Goal: Transaction & Acquisition: Purchase product/service

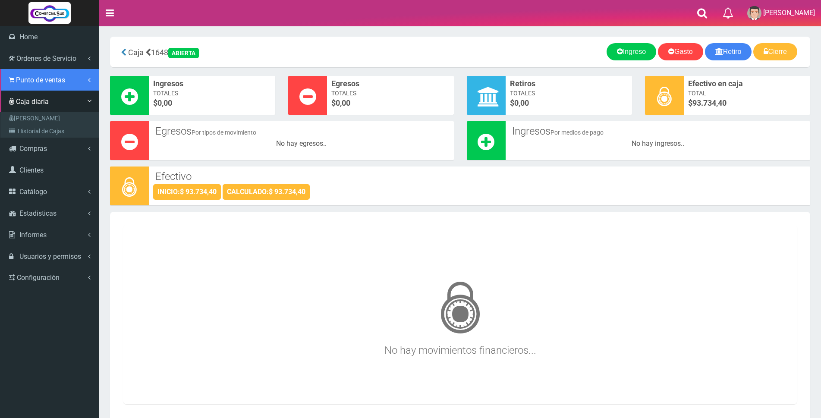
click at [35, 82] on span "Punto de ventas" at bounding box center [40, 80] width 49 height 8
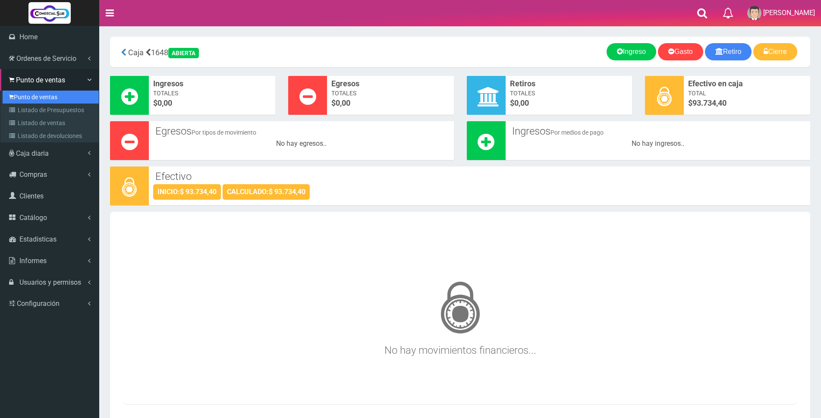
click at [34, 97] on link "Punto de ventas" at bounding box center [51, 97] width 96 height 13
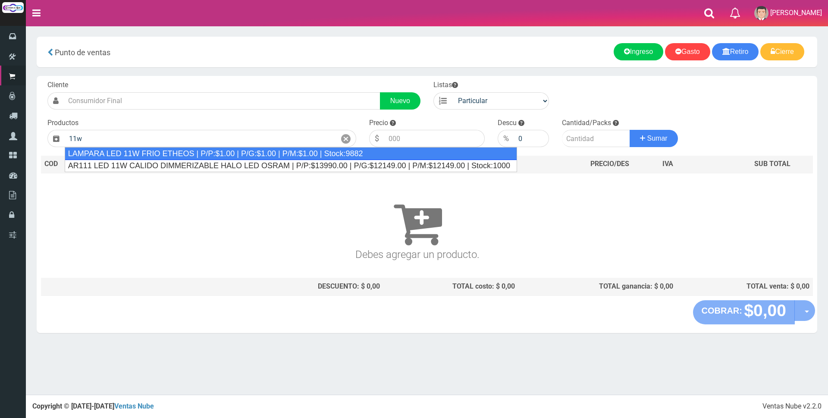
click at [324, 154] on div "LAMPARA LED 11W FRIO ETHEOS | P/P:$1.00 | P/G:$1.00 | P/M:$1.00 | Stock:9882" at bounding box center [291, 153] width 453 height 13
type input "LAMPARA LED 11W FRIO ETHEOS | P/P:$1.00 | P/G:$1.00 | P/M:$1.00 | Stock:9882"
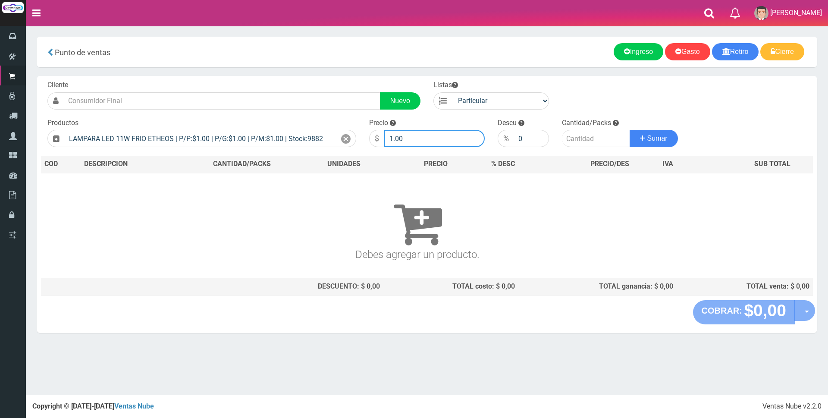
click at [430, 144] on input "1.00" at bounding box center [434, 138] width 101 height 17
type input "1"
type input "1875"
click at [593, 139] on input "number" at bounding box center [596, 138] width 68 height 17
type input "4"
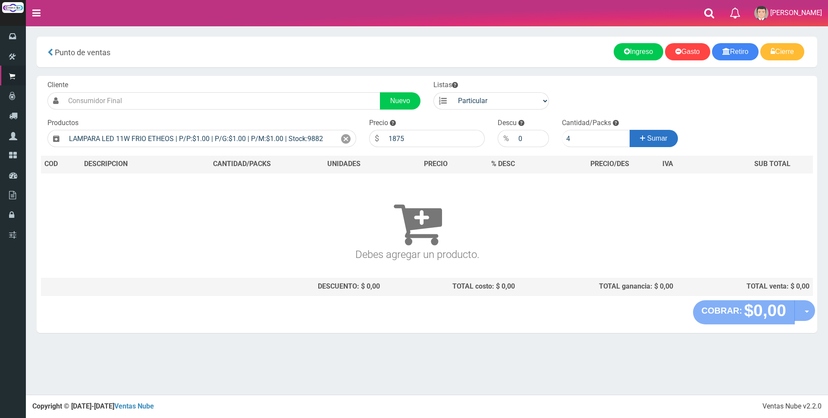
click at [661, 144] on button "Sumar" at bounding box center [654, 138] width 48 height 17
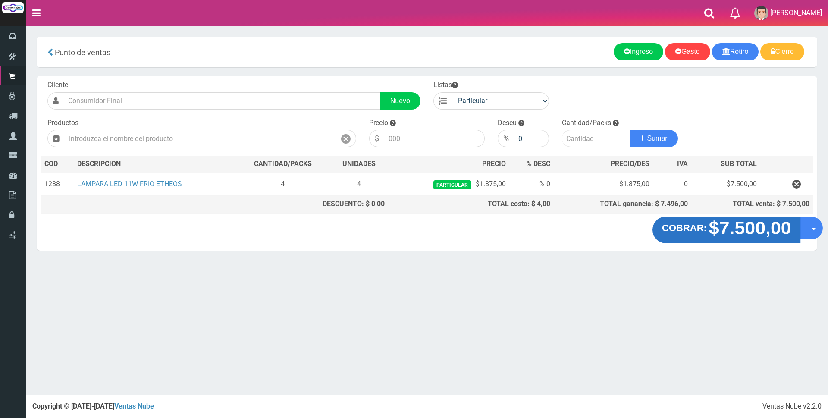
click at [746, 234] on strong "$7.500,00" at bounding box center [750, 228] width 82 height 20
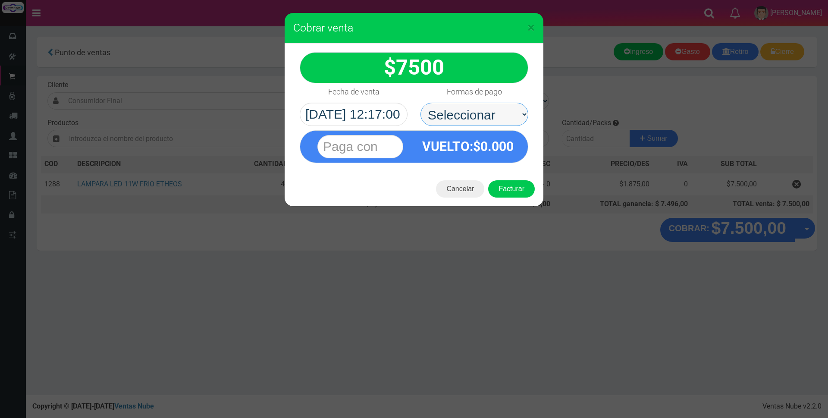
click at [487, 115] on select "Seleccionar Efectivo Tarjeta de Crédito Depósito Débito" at bounding box center [475, 114] width 108 height 23
select select "Tarjeta de Crédito"
click at [421, 103] on select "Seleccionar Efectivo Tarjeta de Crédito Depósito Débito" at bounding box center [475, 114] width 108 height 23
click at [397, 145] on input "text" at bounding box center [361, 146] width 86 height 23
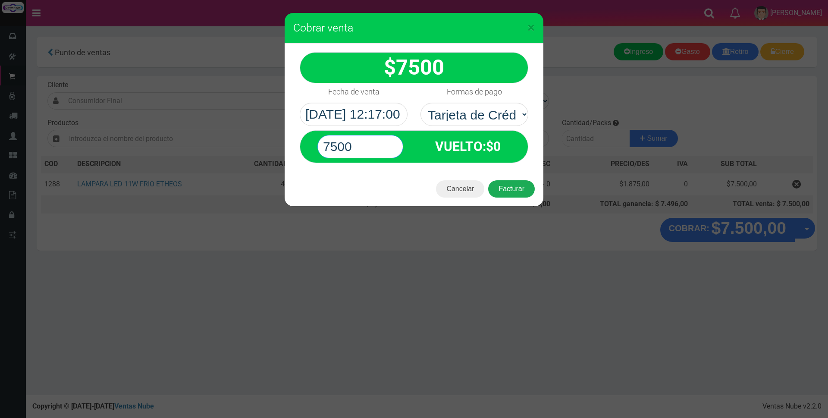
type input "7500"
click at [516, 189] on button "Facturar" at bounding box center [511, 188] width 47 height 17
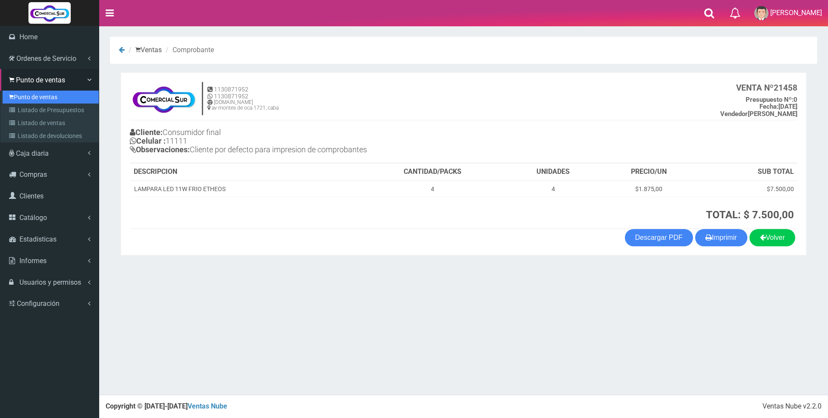
click at [29, 100] on link "Punto de ventas" at bounding box center [51, 97] width 96 height 13
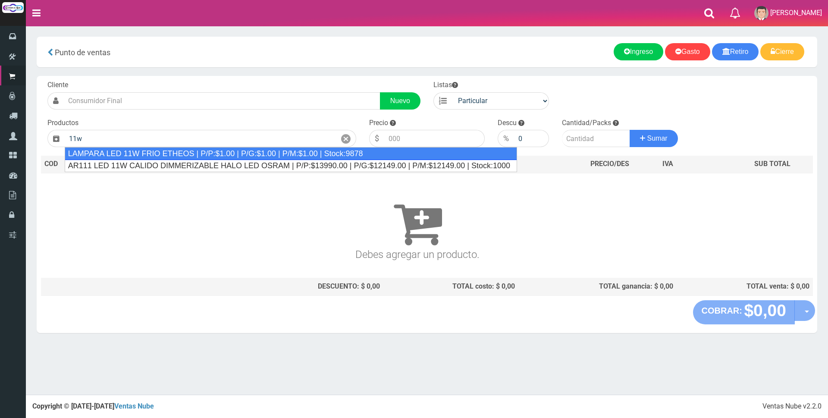
click at [173, 154] on div "LAMPARA LED 11W FRIO ETHEOS | P/P:$1.00 | P/G:$1.00 | P/M:$1.00 | Stock:9878" at bounding box center [291, 153] width 453 height 13
type input "LAMPARA LED 11W FRIO ETHEOS | P/P:$1.00 | P/G:$1.00 | P/M:$1.00 | Stock:9878"
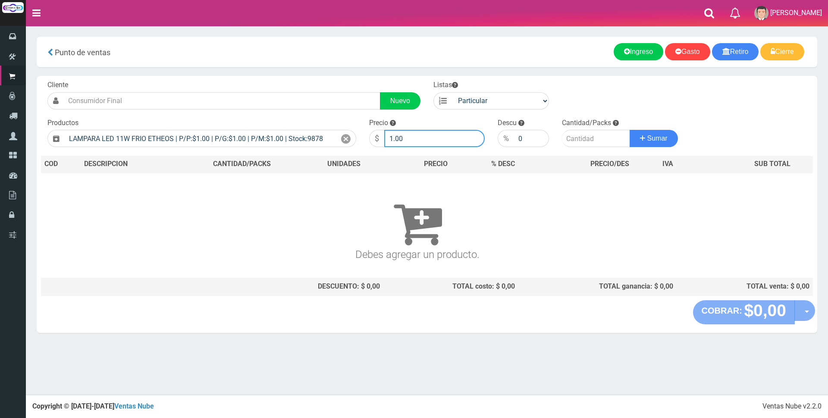
click at [412, 134] on input "1.00" at bounding box center [434, 138] width 101 height 17
type input "1"
type input "1875"
click at [585, 143] on input "number" at bounding box center [596, 138] width 68 height 17
type input "4"
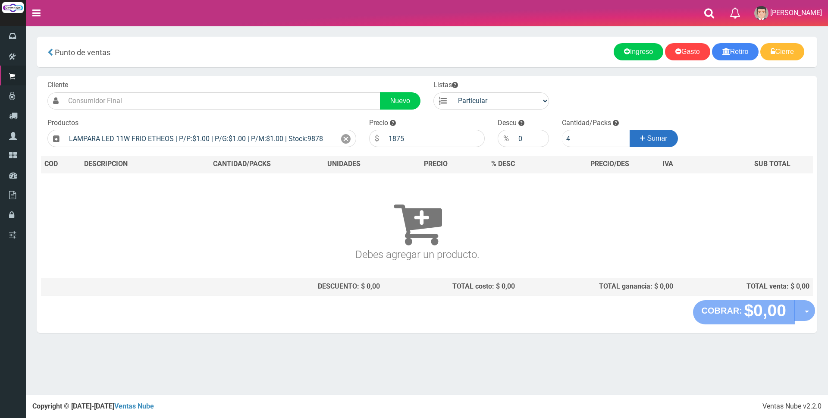
click at [653, 135] on span "Sumar" at bounding box center [658, 138] width 20 height 7
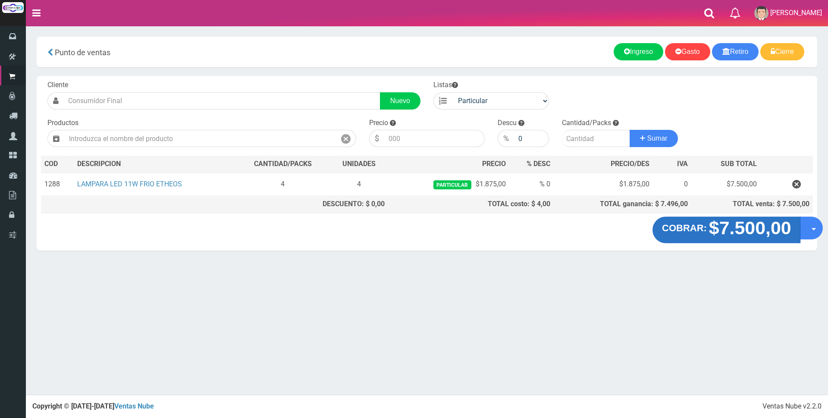
click at [734, 235] on strong "$7.500,00" at bounding box center [750, 228] width 82 height 20
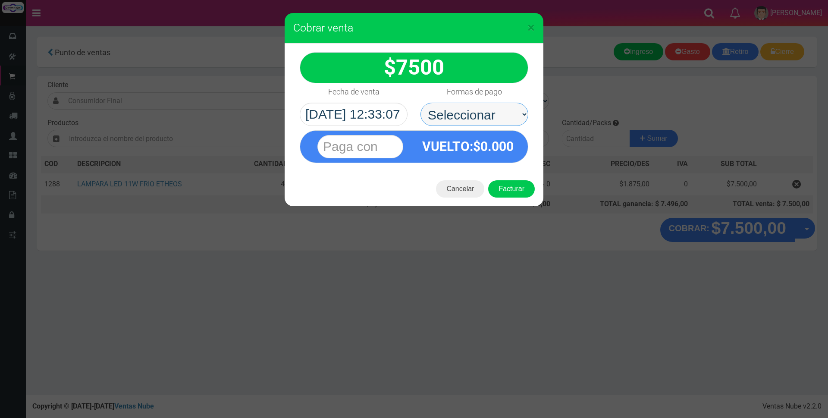
click at [478, 115] on select "Seleccionar Efectivo Tarjeta de Crédito Depósito Débito" at bounding box center [475, 114] width 108 height 23
select select "Efectivo"
click at [421, 103] on select "Seleccionar Efectivo Tarjeta de Crédito Depósito Débito" at bounding box center [475, 114] width 108 height 23
click at [396, 148] on input "text" at bounding box center [361, 146] width 86 height 23
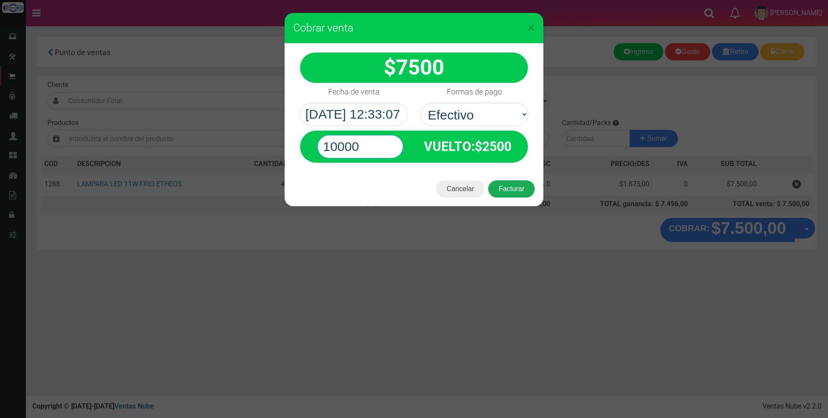
type input "10000"
click at [519, 187] on button "Facturar" at bounding box center [511, 188] width 47 height 17
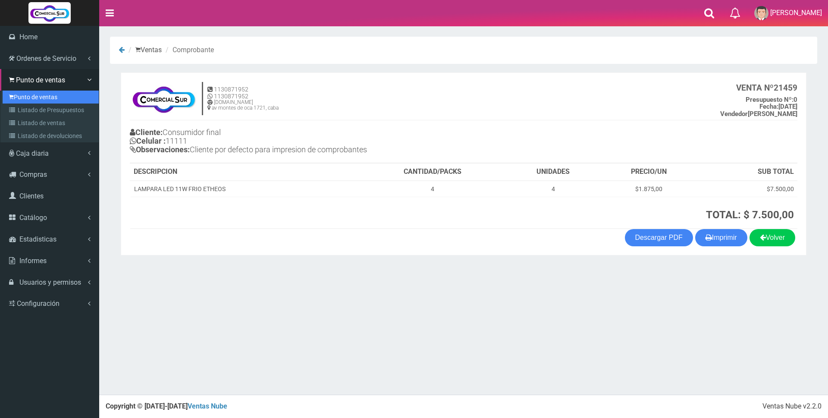
click at [34, 96] on link "Punto de ventas" at bounding box center [51, 97] width 96 height 13
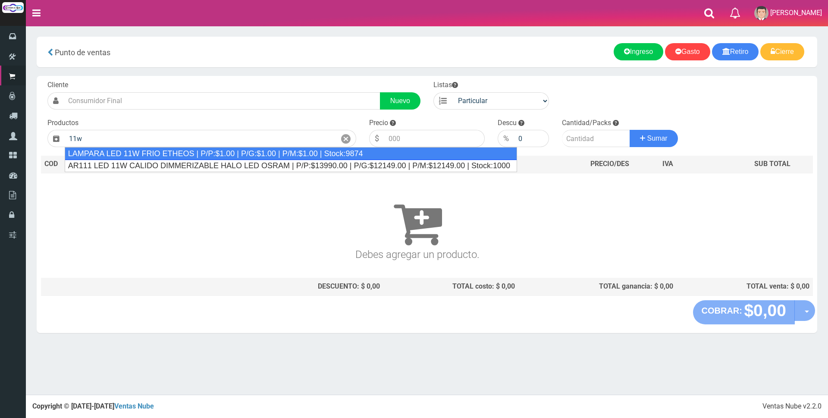
click at [215, 156] on div "LAMPARA LED 11W FRIO ETHEOS | P/P:$1.00 | P/G:$1.00 | P/M:$1.00 | Stock:9874" at bounding box center [291, 153] width 453 height 13
type input "LAMPARA LED 11W FRIO ETHEOS | P/P:$1.00 | P/G:$1.00 | P/M:$1.00 | Stock:9874"
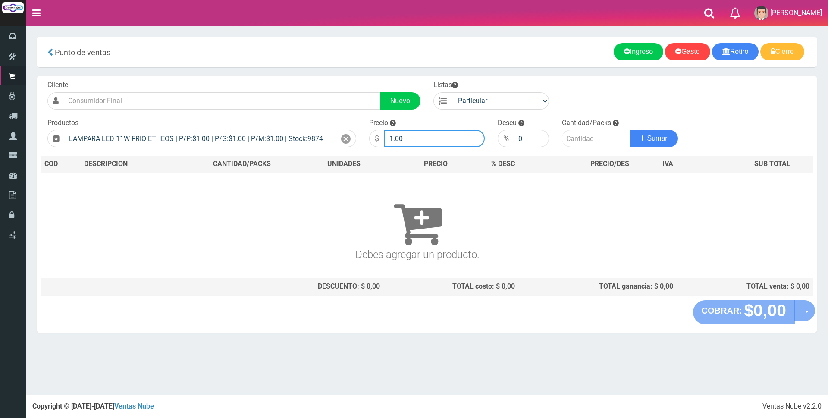
click at [418, 139] on input "1.00" at bounding box center [434, 138] width 101 height 17
type input "1"
type input "2500"
click at [570, 140] on input "number" at bounding box center [596, 138] width 68 height 17
type input "1"
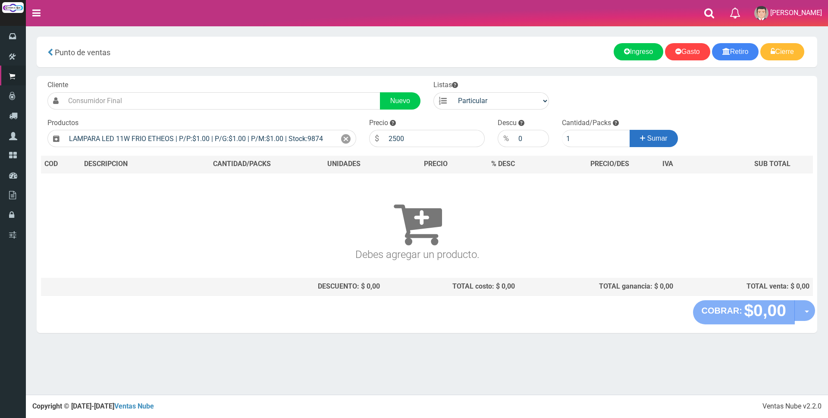
click at [655, 139] on span "Sumar" at bounding box center [658, 138] width 20 height 7
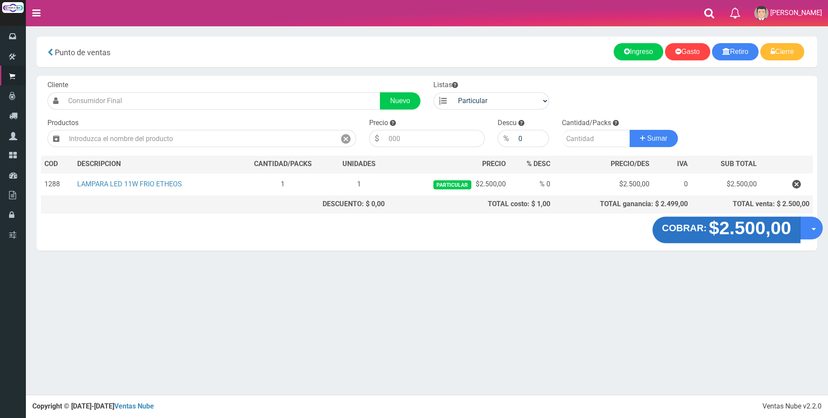
click at [719, 234] on strong "$2.500,00" at bounding box center [750, 228] width 82 height 20
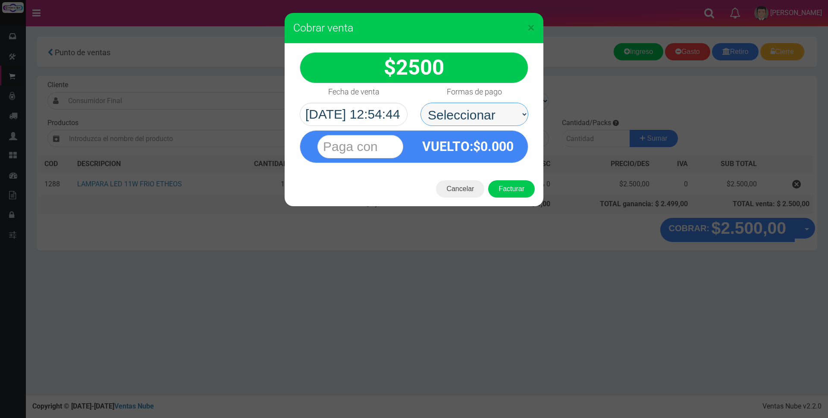
click at [490, 108] on select "Seleccionar Efectivo Tarjeta de Crédito Depósito Débito" at bounding box center [475, 114] width 108 height 23
select select "Tarjeta de Crédito"
click at [421, 103] on select "Seleccionar Efectivo Tarjeta de Crédito Depósito Débito" at bounding box center [475, 114] width 108 height 23
click at [394, 149] on input "text" at bounding box center [361, 146] width 86 height 23
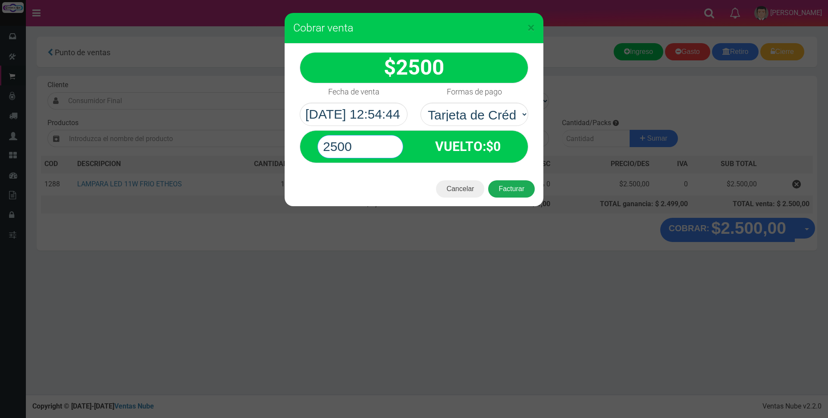
type input "2500"
click at [498, 190] on button "Facturar" at bounding box center [511, 188] width 47 height 17
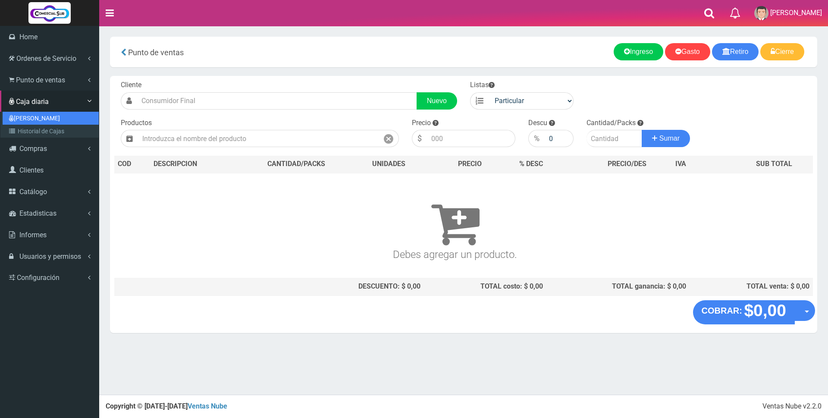
click at [21, 120] on link "[PERSON_NAME]" at bounding box center [51, 118] width 96 height 13
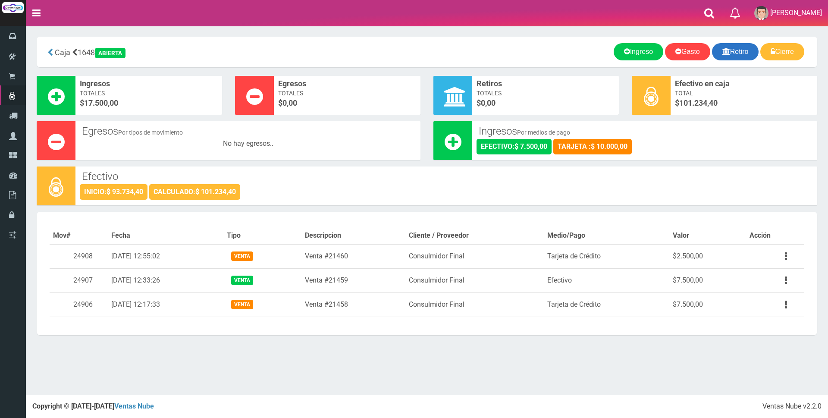
click at [718, 49] on link "Retiro" at bounding box center [735, 51] width 47 height 17
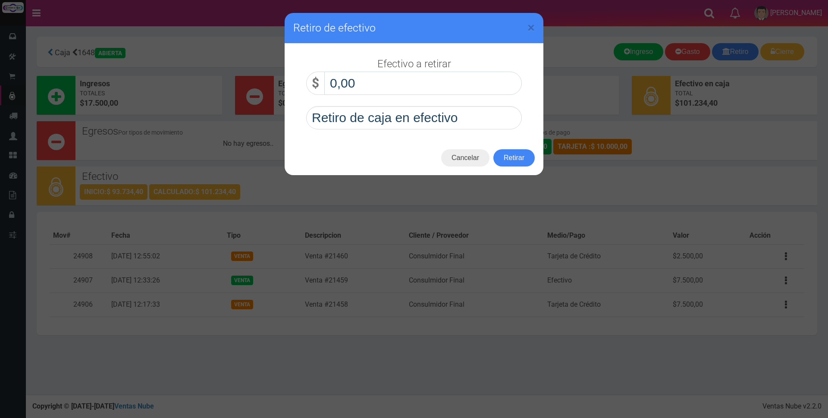
click at [494, 84] on input "0,00" at bounding box center [423, 83] width 198 height 23
type input "70.000,00"
click at [523, 155] on button "Retirar" at bounding box center [514, 157] width 41 height 17
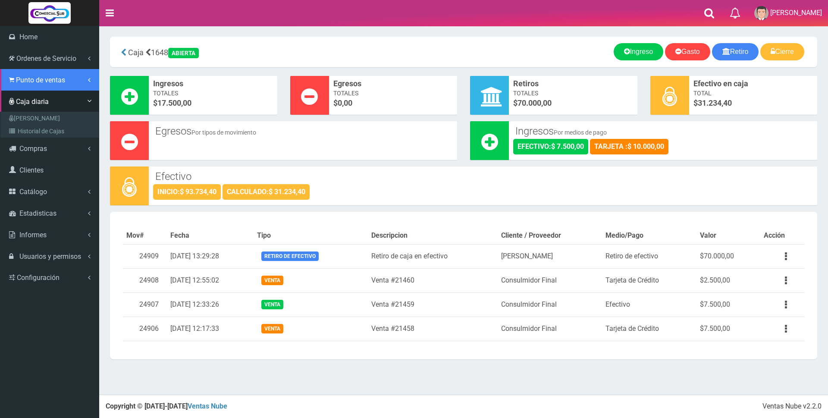
click at [35, 80] on span "Punto de ventas" at bounding box center [40, 80] width 49 height 8
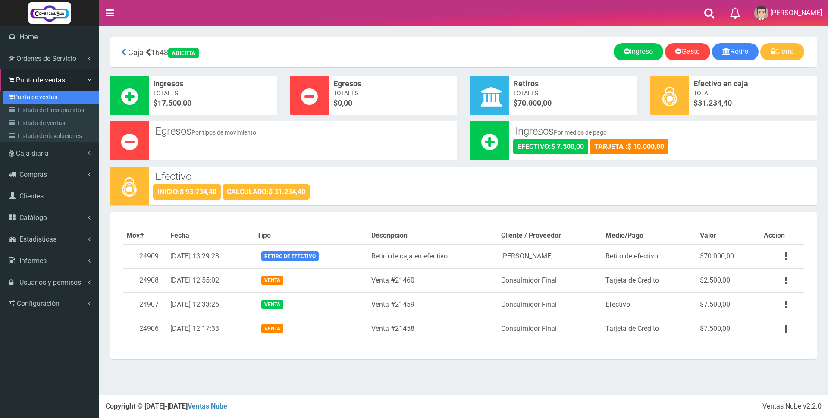
click at [35, 94] on link "Punto de ventas" at bounding box center [51, 97] width 96 height 13
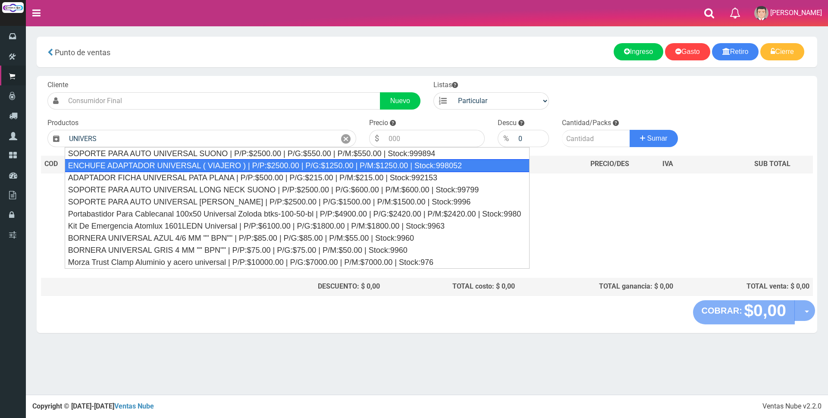
click at [261, 169] on div "ENCHUFE ADAPTADOR UNIVERSAL ( VIAJERO ) | P/P:$2500.00 | P/G:$1250.00 | P/M:$12…" at bounding box center [298, 165] width 466 height 13
type input "ENCHUFE ADAPTADOR UNIVERSAL ( VIAJERO ) | P/P:$2500.00 | P/G:$1250.00 | P/M:$12…"
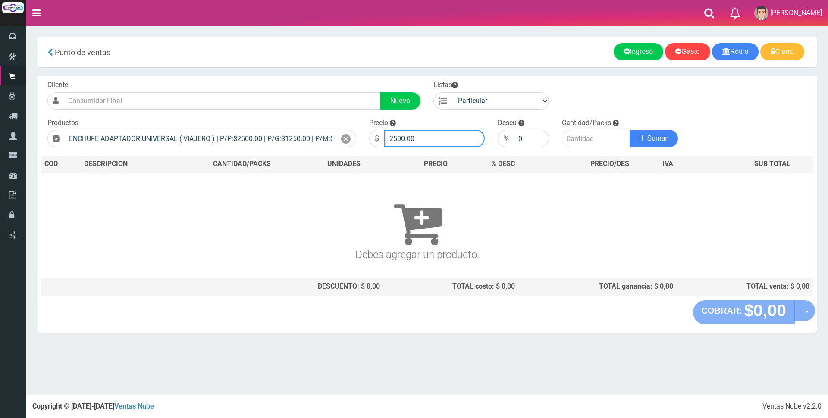
click at [421, 133] on input "2500.00" at bounding box center [434, 138] width 101 height 17
type input "2"
type input "3000"
drag, startPoint x: 573, startPoint y: 139, endPoint x: 576, endPoint y: 143, distance: 5.2
click at [574, 141] on input "number" at bounding box center [596, 138] width 68 height 17
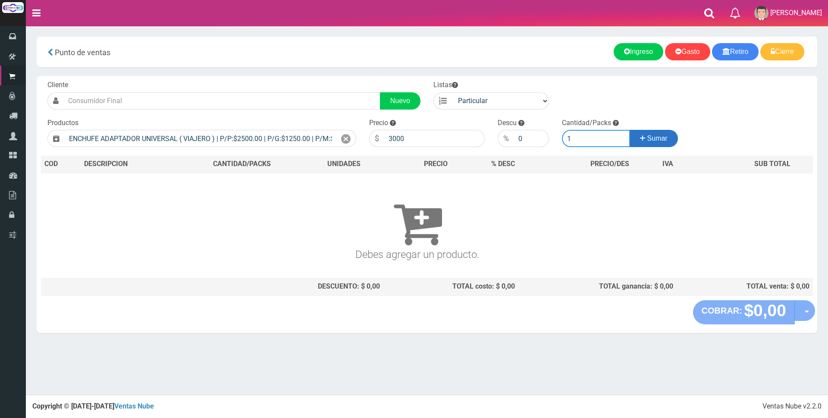
type input "1"
click at [667, 136] on span "Sumar" at bounding box center [658, 138] width 20 height 7
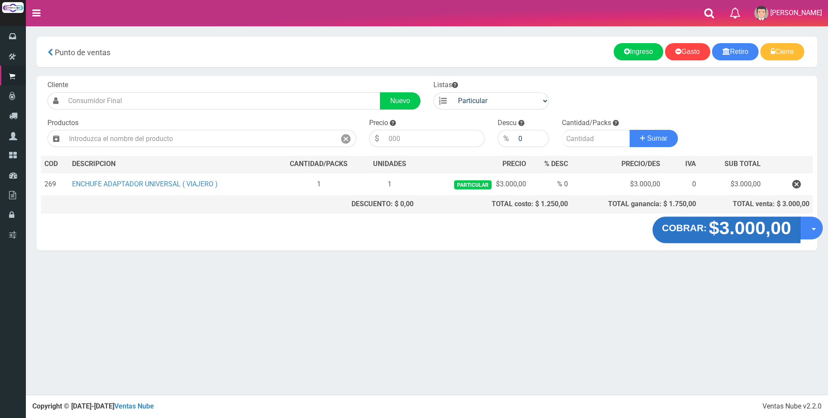
click at [720, 234] on strong "$3.000,00" at bounding box center [750, 228] width 82 height 20
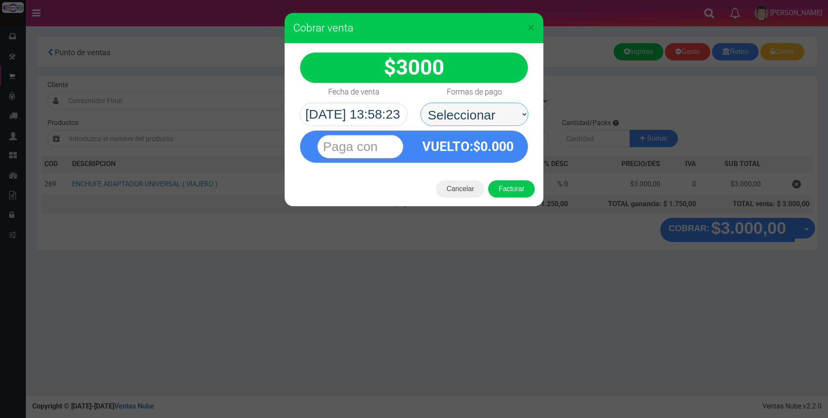
click at [449, 112] on select "Seleccionar Efectivo Tarjeta de Crédito Depósito Débito" at bounding box center [475, 114] width 108 height 23
select select "Tarjeta de Crédito"
click at [421, 103] on select "Seleccionar Efectivo Tarjeta de Crédito Depósito Débito" at bounding box center [475, 114] width 108 height 23
click at [394, 150] on input "text" at bounding box center [361, 146] width 86 height 23
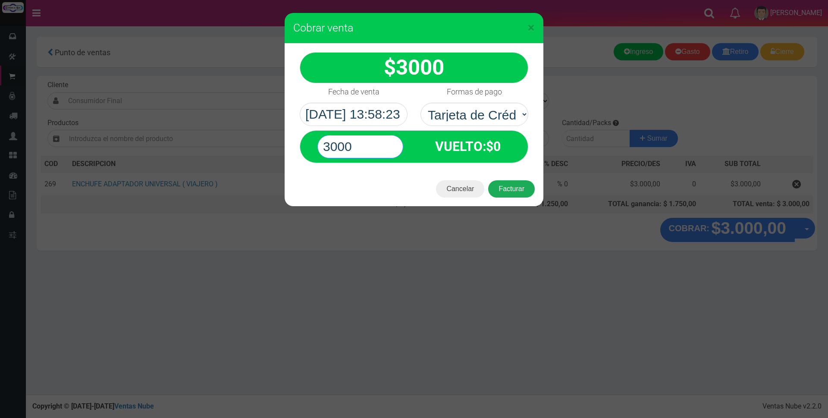
type input "3000"
click at [516, 187] on button "Facturar" at bounding box center [511, 188] width 47 height 17
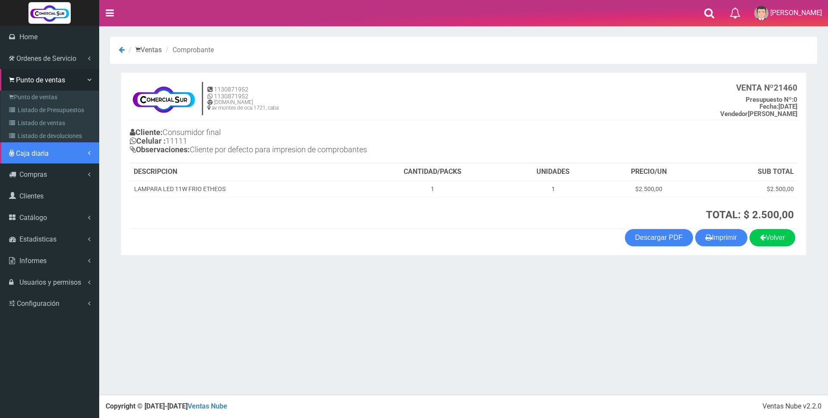
click at [29, 153] on span "Caja diaria" at bounding box center [32, 153] width 33 height 8
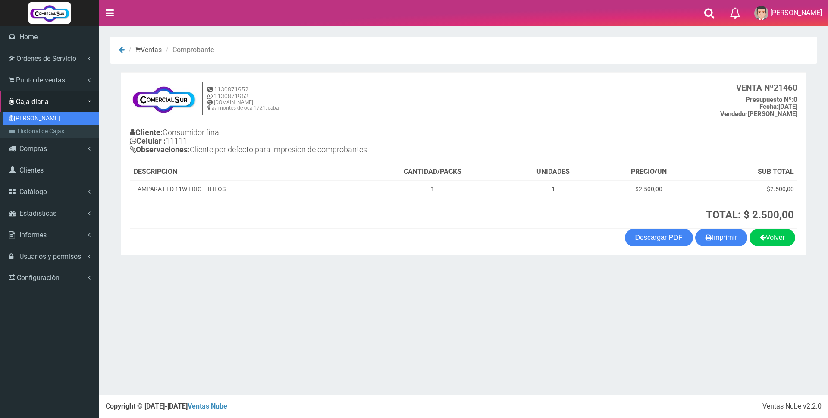
click at [42, 119] on link "[PERSON_NAME]" at bounding box center [51, 118] width 96 height 13
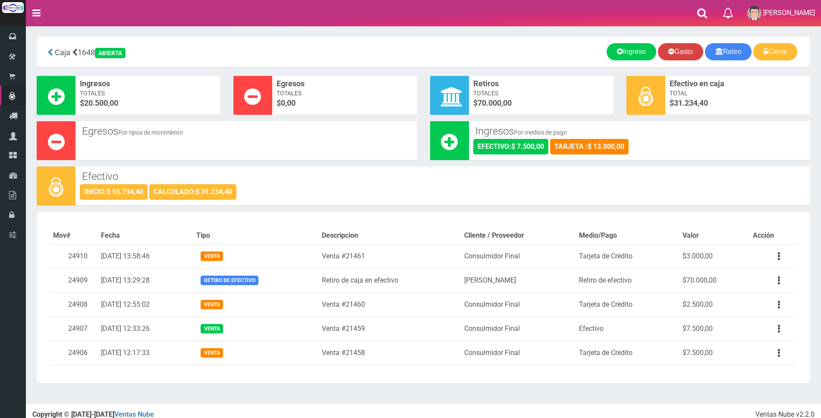
click at [686, 50] on link "Gasto" at bounding box center [680, 51] width 45 height 17
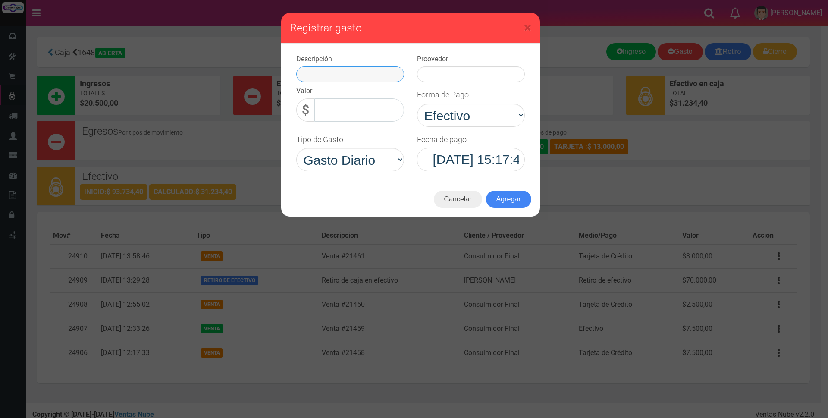
click at [342, 73] on input "text" at bounding box center [350, 74] width 108 height 16
type input "agua"
click at [499, 82] on input "text" at bounding box center [471, 74] width 108 height 16
type input "agua"
click at [389, 108] on input "0,00" at bounding box center [360, 109] width 90 height 23
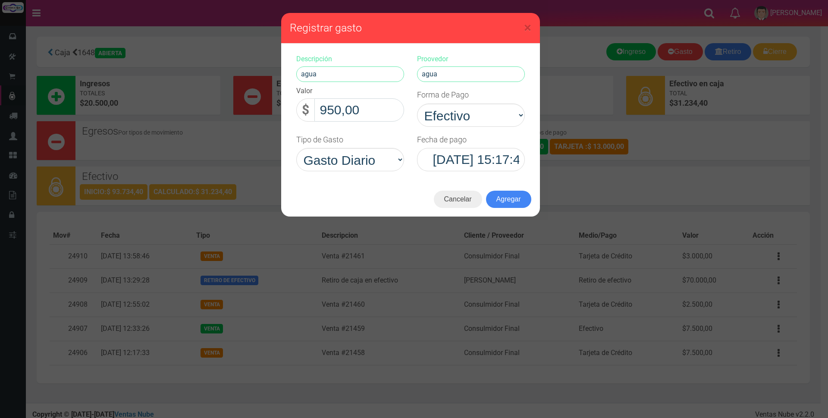
type input "9.500,00"
click at [510, 200] on button "Agregar" at bounding box center [508, 199] width 45 height 17
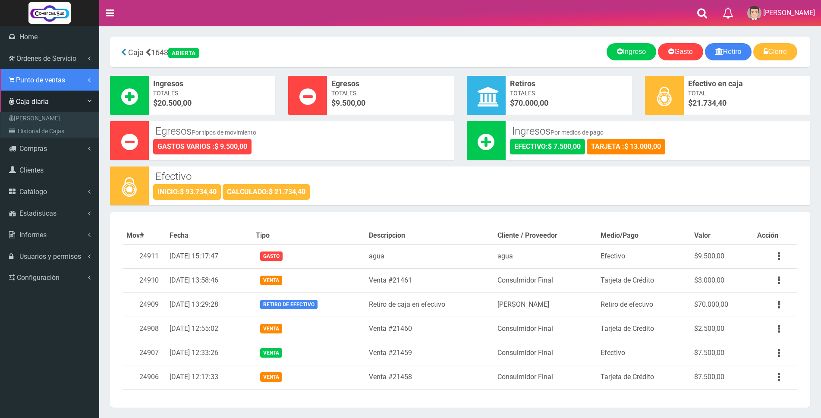
click at [36, 75] on link "Punto de ventas" at bounding box center [49, 80] width 99 height 22
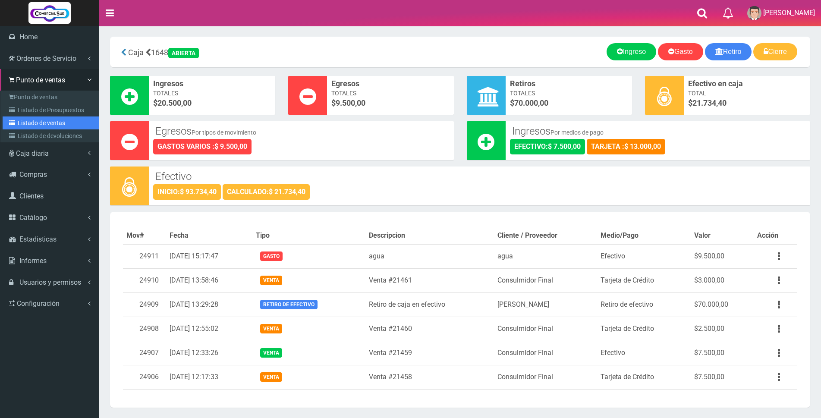
click at [35, 121] on link "Listado de ventas" at bounding box center [51, 122] width 96 height 13
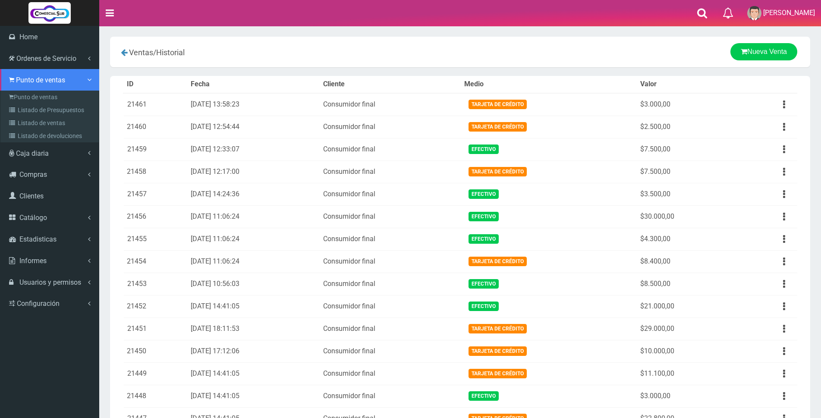
click at [25, 81] on span "Punto de ventas" at bounding box center [40, 80] width 49 height 8
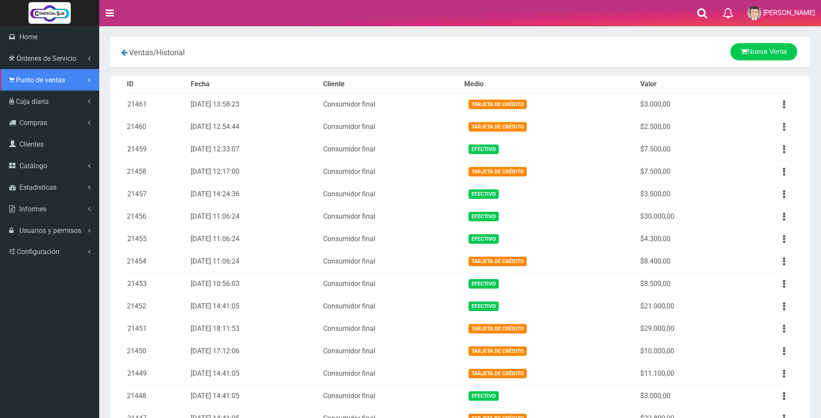
click at [27, 76] on span "Punto de ventas" at bounding box center [40, 80] width 49 height 8
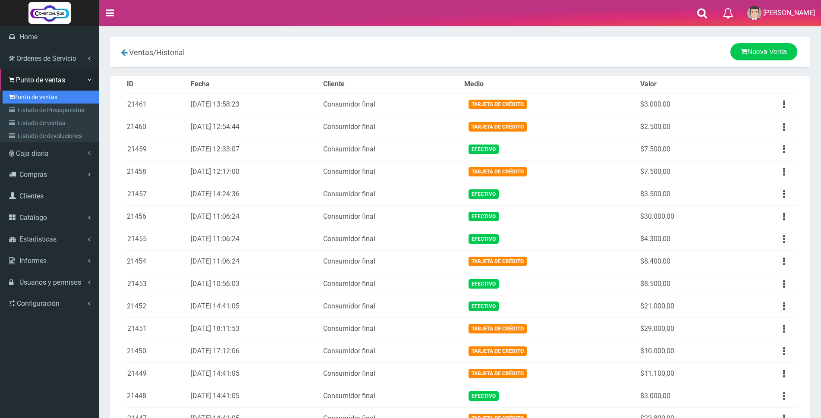
click at [26, 97] on link "Punto de ventas" at bounding box center [51, 97] width 96 height 13
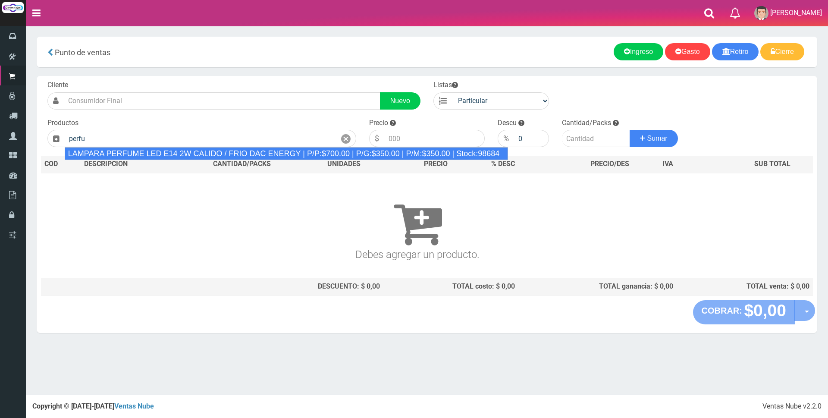
drag, startPoint x: 153, startPoint y: 150, endPoint x: 376, endPoint y: 151, distance: 222.6
click at [154, 150] on div "LAMPARA PERFUME LED E14 2W CALIDO / FRIO DAC ENERGY | P/P:$700.00 | P/G:$350.00…" at bounding box center [287, 153] width 444 height 13
type input "LAMPARA PERFUME LED E14 2W CALIDO / FRIO DAC ENERGY | P/P:$700.00 | P/G:$350.00…"
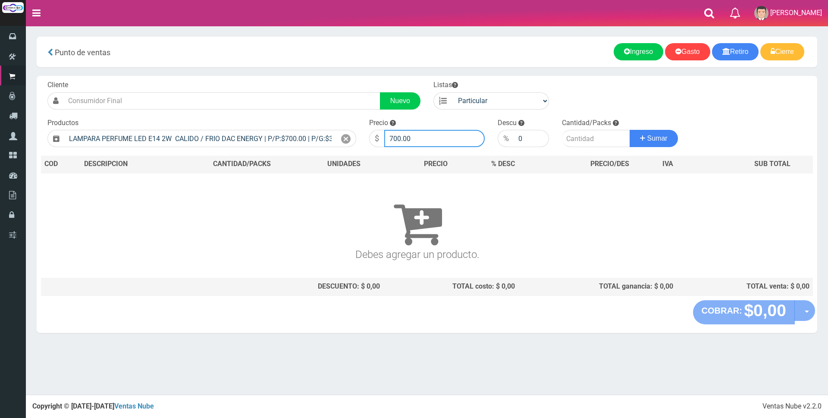
click at [436, 133] on input "700.00" at bounding box center [434, 138] width 101 height 17
type input "7"
type input "3000"
click at [582, 136] on input "number" at bounding box center [596, 138] width 68 height 17
type input "3"
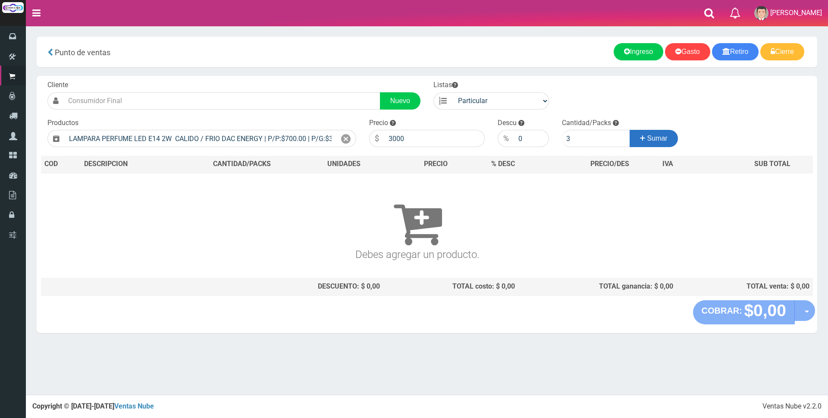
click at [660, 141] on span "Sumar" at bounding box center [658, 138] width 20 height 7
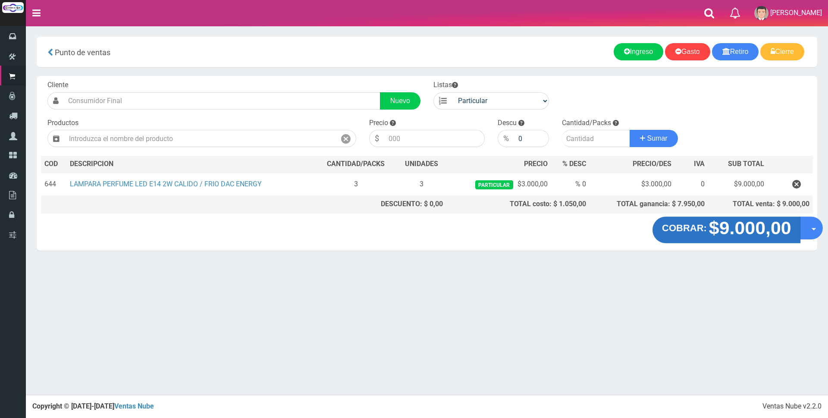
click at [698, 224] on strong "COBRAR:" at bounding box center [684, 228] width 45 height 10
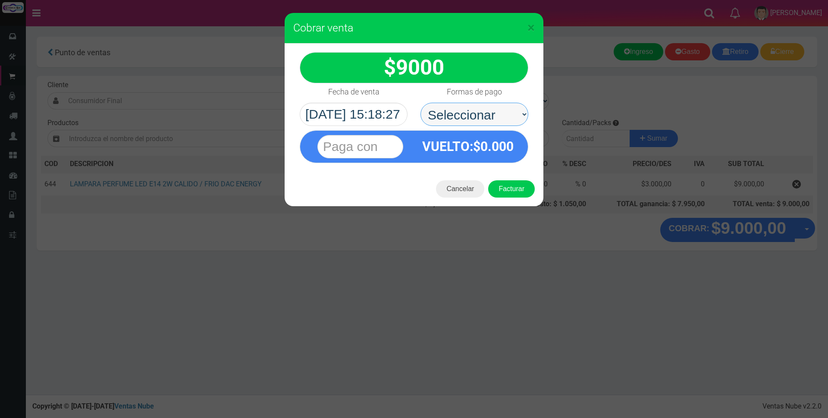
click at [457, 115] on select "Seleccionar Efectivo Tarjeta de Crédito Depósito Débito" at bounding box center [475, 114] width 108 height 23
select select "Tarjeta de Crédito"
click at [421, 103] on select "Seleccionar Efectivo Tarjeta de Crédito Depósito Débito" at bounding box center [475, 114] width 108 height 23
click at [384, 144] on input "text" at bounding box center [361, 146] width 86 height 23
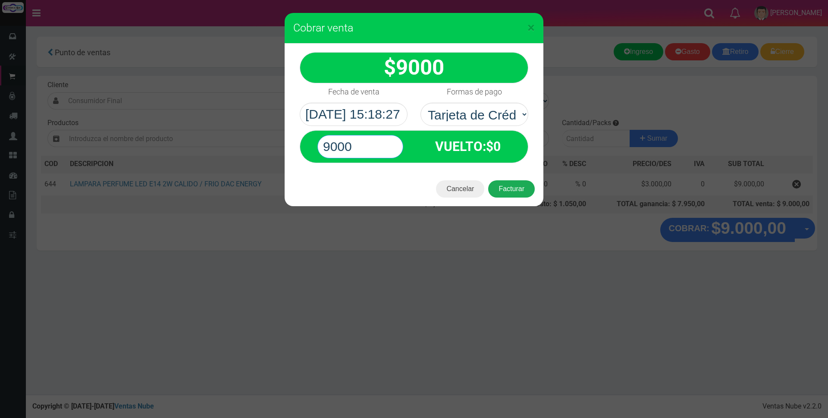
type input "9000"
click at [496, 188] on button "Facturar" at bounding box center [511, 188] width 47 height 17
